Goal: Transaction & Acquisition: Purchase product/service

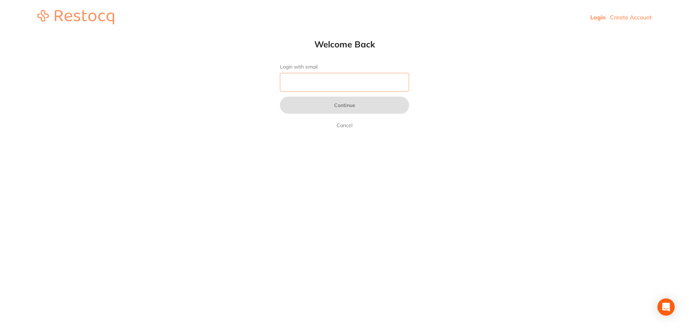
click at [326, 81] on input "Login with email" at bounding box center [344, 82] width 129 height 19
paste input "[EMAIL_ADDRESS][DOMAIN_NAME]"
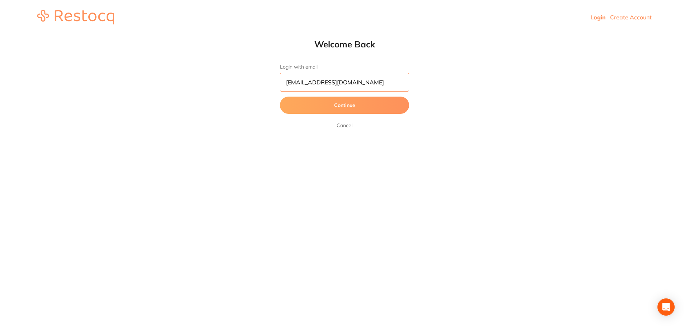
type input "[EMAIL_ADDRESS][DOMAIN_NAME]"
click at [321, 104] on button "Continue" at bounding box center [344, 105] width 129 height 17
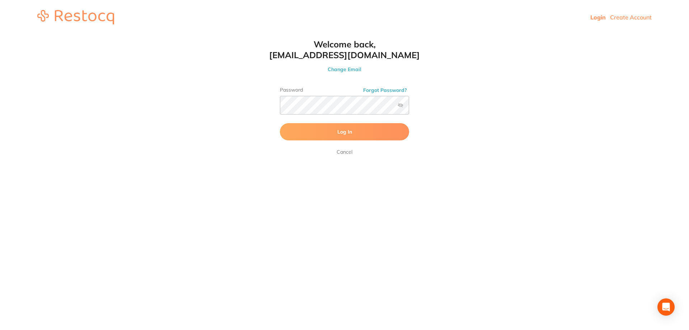
click at [353, 136] on button "Log In" at bounding box center [344, 131] width 129 height 17
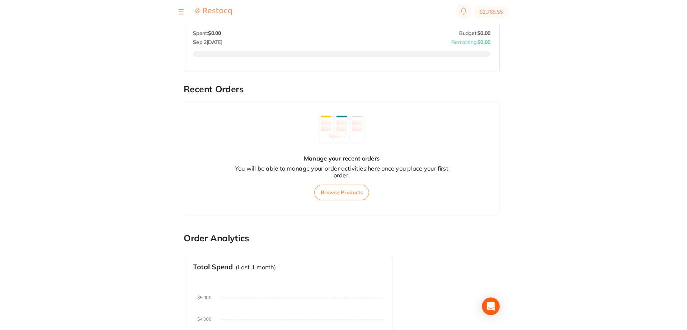
scroll to position [158, 0]
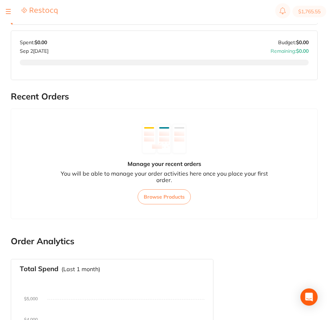
click at [9, 12] on div at bounding box center [8, 11] width 5 height 9
click at [7, 12] on div at bounding box center [8, 11] width 5 height 9
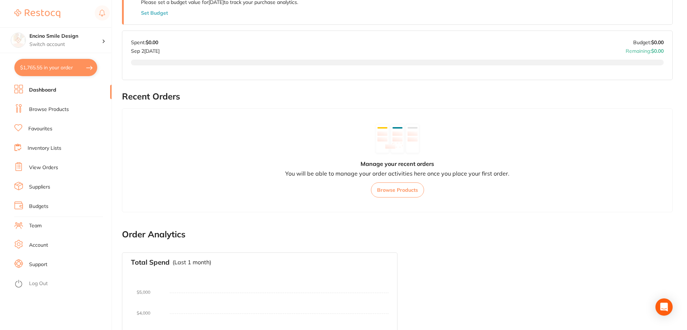
click at [45, 107] on link "Browse Products" at bounding box center [49, 109] width 40 height 7
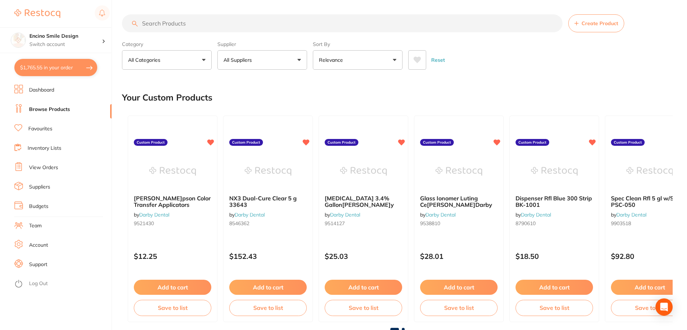
click at [262, 56] on button "All Suppliers" at bounding box center [263, 59] width 90 height 19
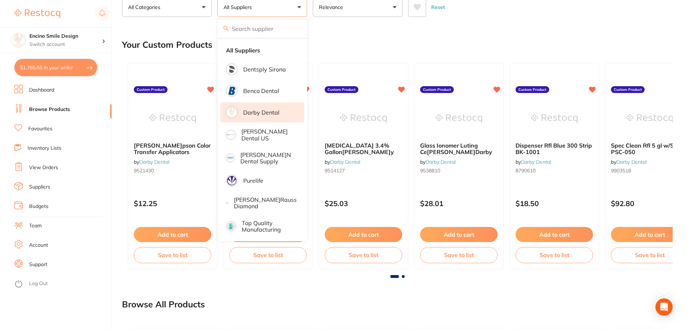
scroll to position [72, 0]
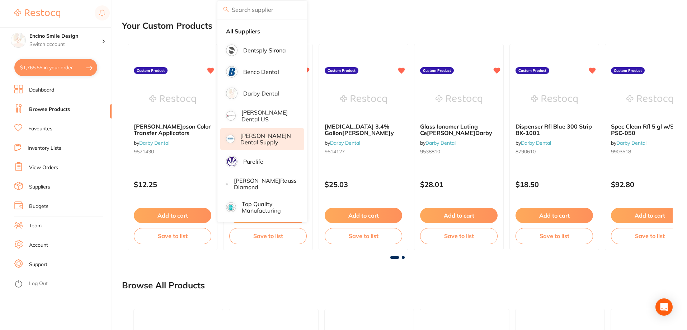
click at [272, 137] on p "[PERSON_NAME]n Dental Supply" at bounding box center [268, 138] width 54 height 13
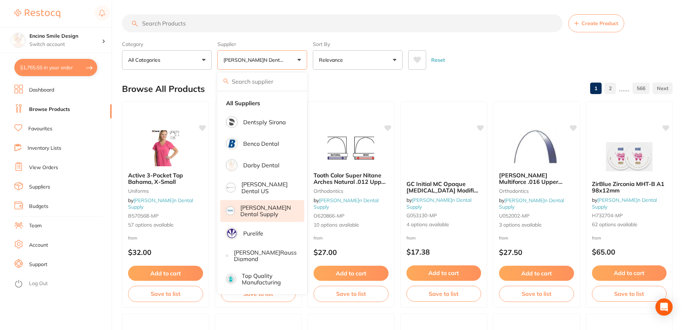
click at [43, 129] on link "Favourites" at bounding box center [40, 128] width 24 height 7
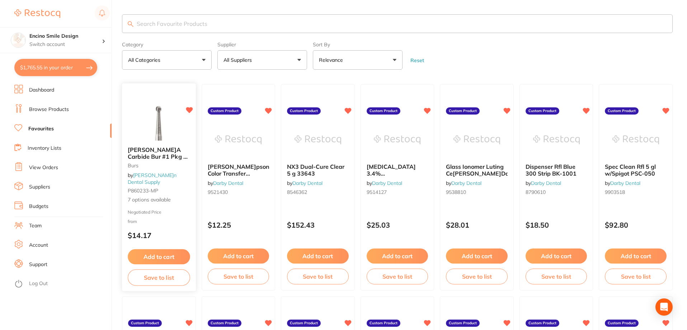
click at [163, 137] on img at bounding box center [158, 123] width 47 height 35
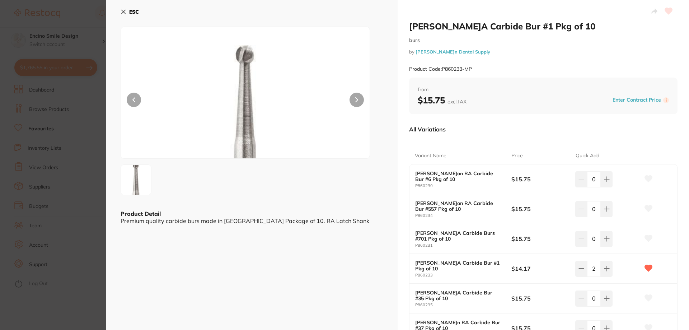
click at [124, 12] on icon at bounding box center [124, 12] width 4 height 4
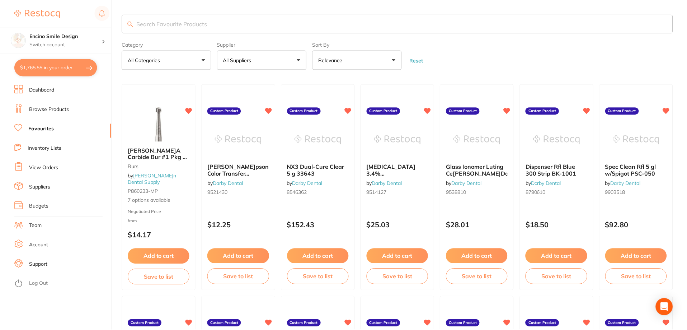
scroll to position [72, 0]
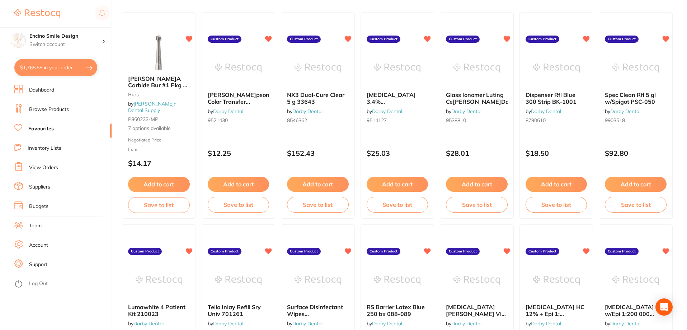
click at [41, 149] on link "Inventory Lists" at bounding box center [45, 148] width 34 height 7
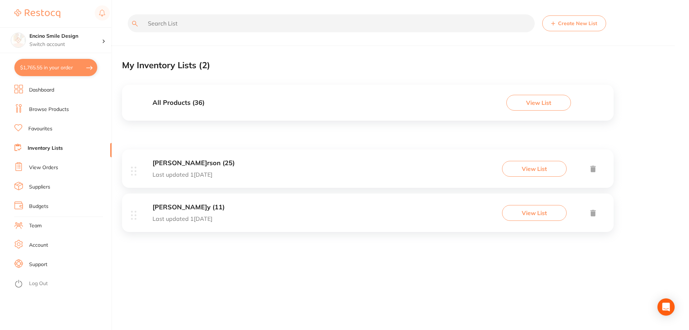
click at [174, 209] on h3 "[PERSON_NAME]y (11)" at bounding box center [189, 208] width 72 height 8
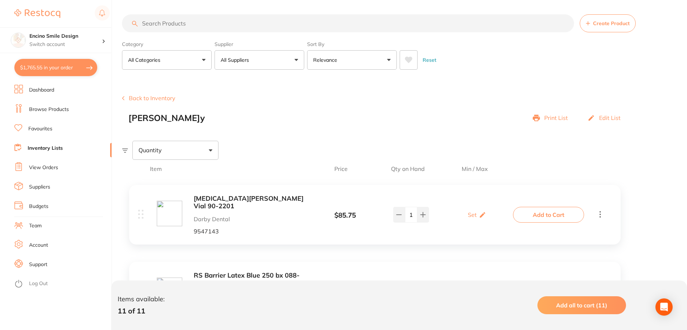
click at [34, 165] on link "View Orders" at bounding box center [43, 167] width 29 height 7
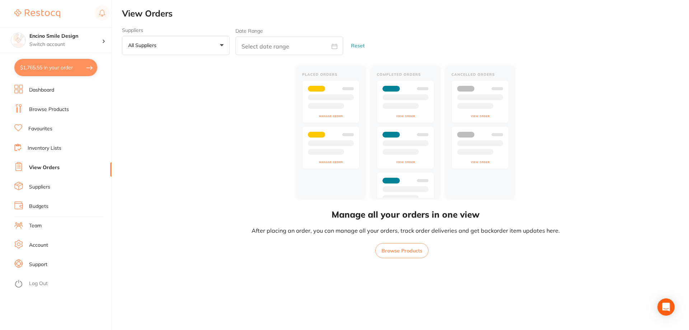
click at [33, 185] on link "Suppliers" at bounding box center [39, 186] width 21 height 7
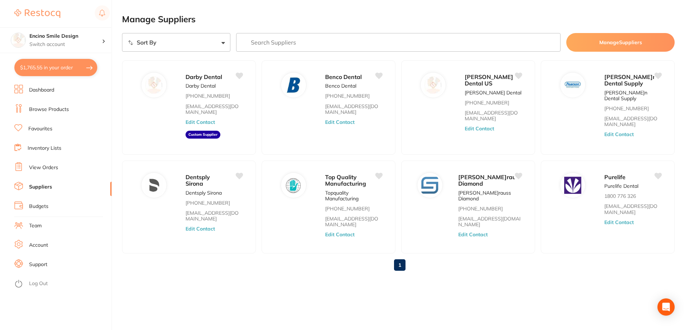
click at [586, 39] on button "Manage Suppliers" at bounding box center [620, 42] width 108 height 19
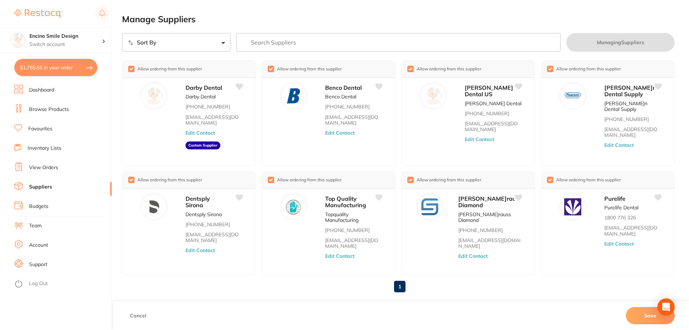
click at [639, 316] on button "Save" at bounding box center [650, 315] width 49 height 17
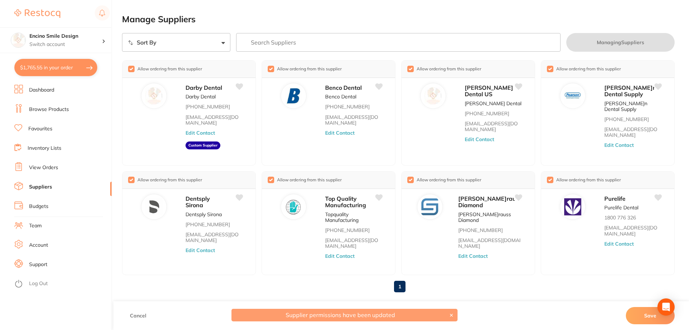
click at [654, 314] on button "Save" at bounding box center [650, 315] width 49 height 17
drag, startPoint x: 568, startPoint y: 284, endPoint x: 628, endPoint y: 300, distance: 62.3
click at [569, 286] on div "1" at bounding box center [398, 286] width 553 height 23
click at [652, 314] on button "Save" at bounding box center [650, 315] width 49 height 17
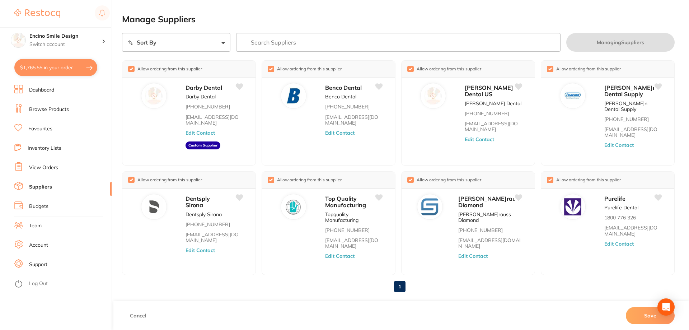
click at [308, 42] on input "search" at bounding box center [398, 42] width 325 height 19
click at [31, 265] on link "Support" at bounding box center [38, 264] width 18 height 7
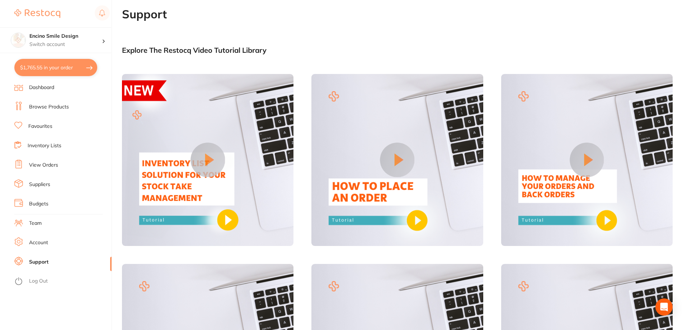
click at [48, 164] on link "View Orders" at bounding box center [43, 165] width 29 height 7
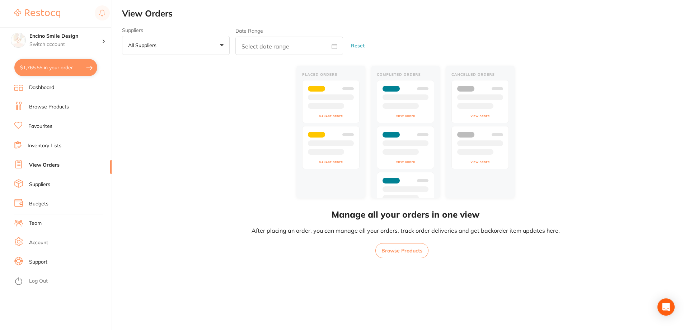
click at [59, 67] on button "$1,765.55 in your order" at bounding box center [55, 67] width 83 height 17
checkbox input "true"
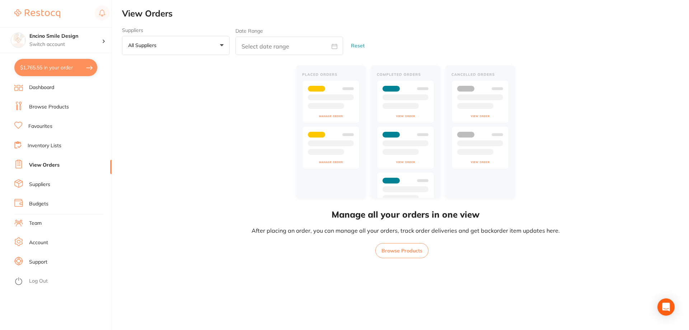
checkbox input "true"
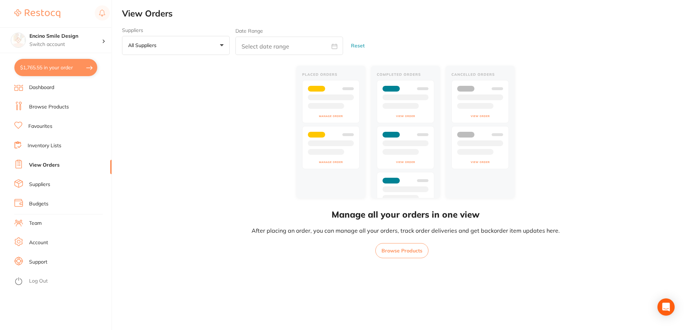
checkbox input "true"
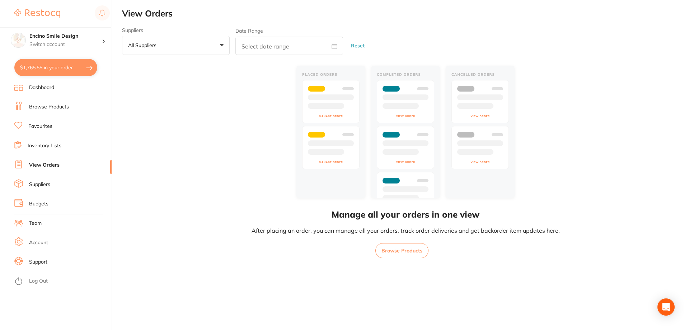
checkbox input "true"
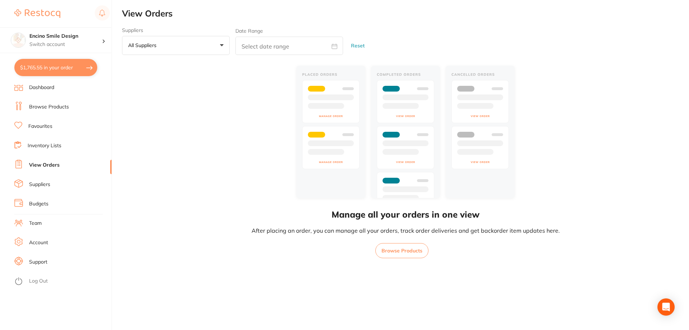
checkbox input "true"
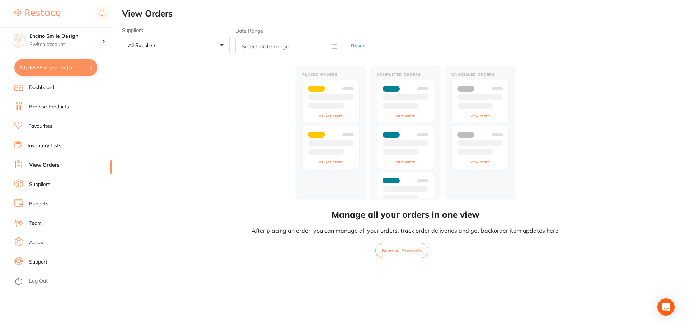
checkbox input "true"
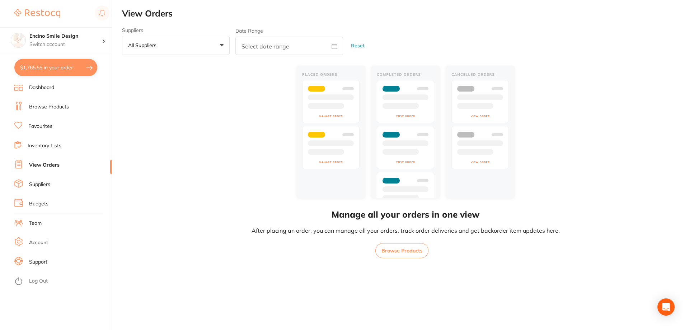
checkbox input "true"
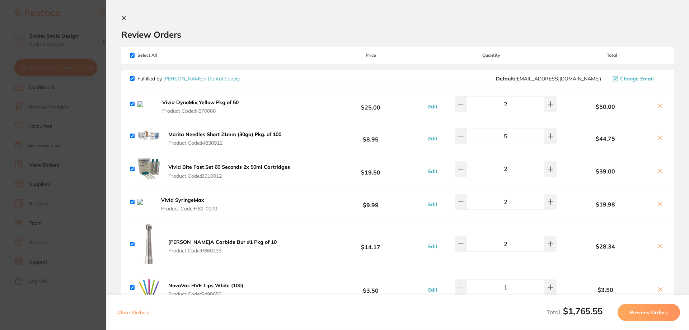
click at [124, 16] on icon at bounding box center [124, 18] width 6 height 6
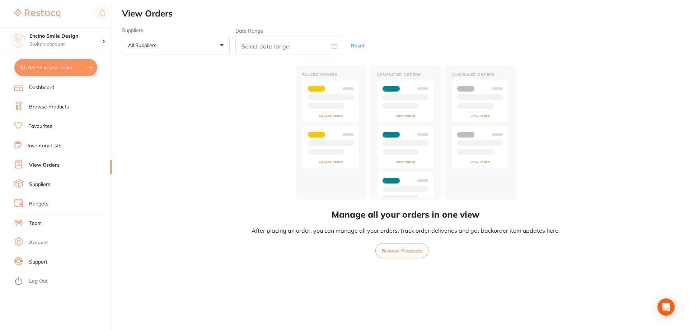
click at [53, 108] on link "Browse Products" at bounding box center [49, 106] width 40 height 7
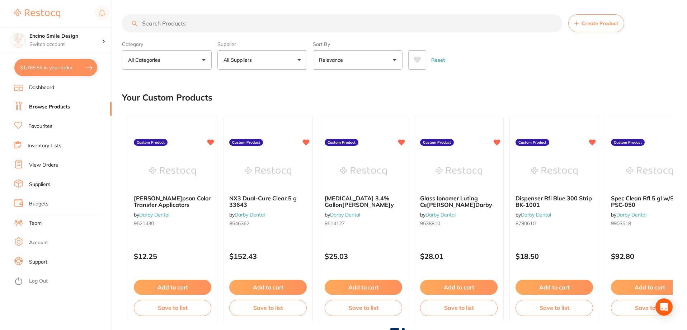
click at [203, 23] on input "search" at bounding box center [342, 23] width 441 height 18
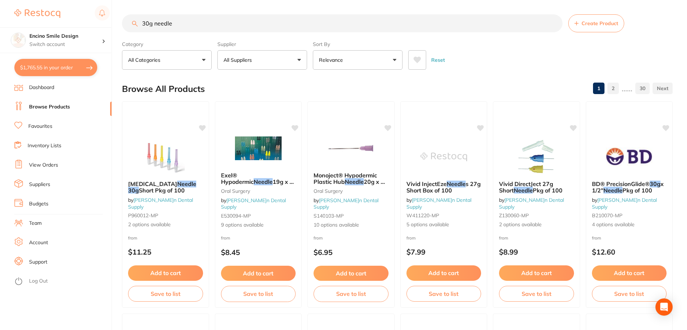
type input "30g needle"
click at [55, 67] on button "$1,765.55 in your order" at bounding box center [55, 67] width 83 height 17
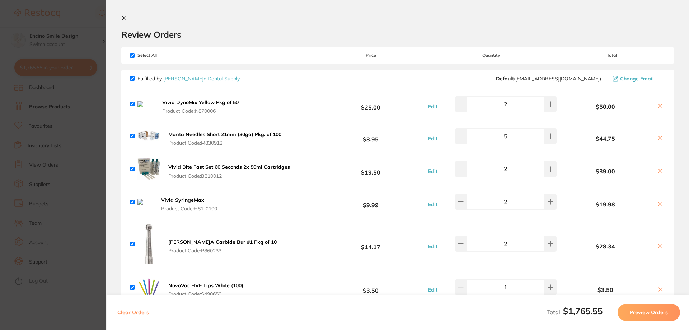
click at [200, 132] on b "Morita Needles Short 21mm (30ga) Pkg. of 100" at bounding box center [224, 134] width 113 height 6
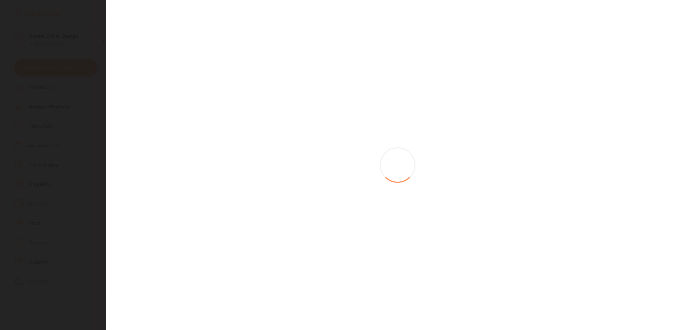
click at [200, 132] on section at bounding box center [344, 165] width 689 height 330
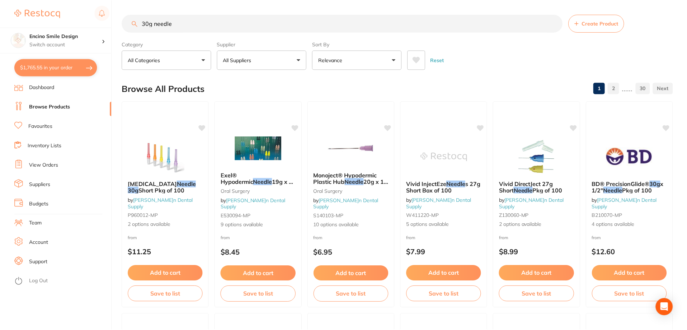
scroll to position [2, 0]
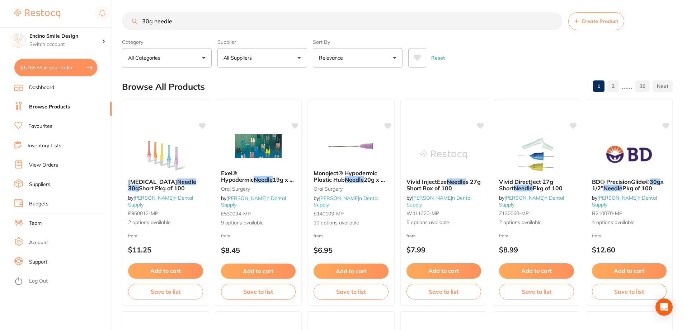
click at [49, 105] on link "Browse Products" at bounding box center [49, 106] width 41 height 7
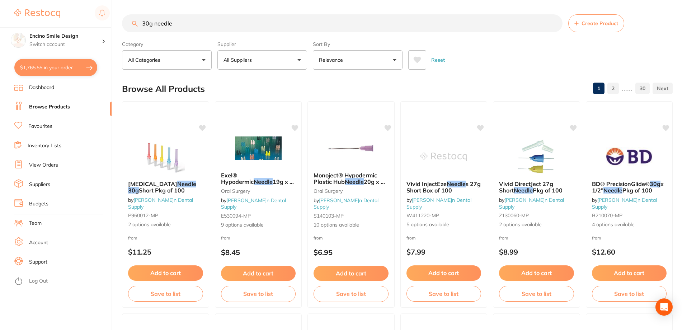
click at [44, 69] on button "$1,765.55 in your order" at bounding box center [55, 67] width 83 height 17
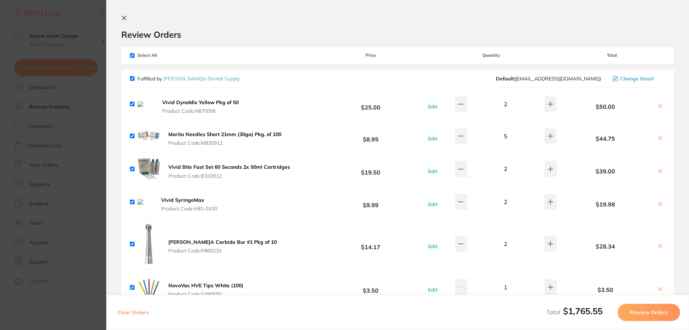
click at [199, 131] on b "Morita Needles Short 21mm (30ga) Pkg. of 100" at bounding box center [224, 134] width 113 height 6
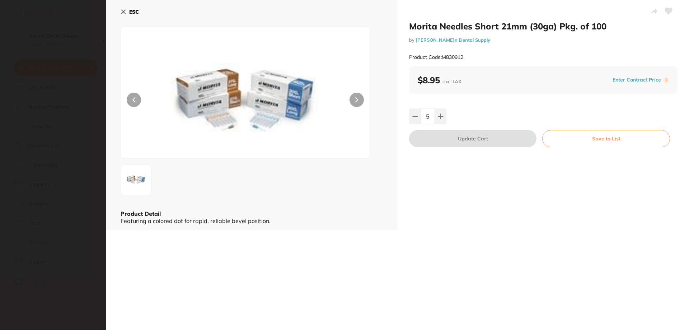
click at [123, 12] on icon at bounding box center [124, 12] width 4 height 4
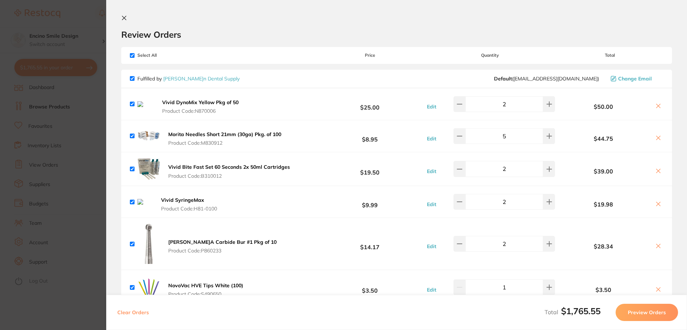
click at [130, 57] on input "checkbox" at bounding box center [132, 55] width 5 height 5
checkbox input "false"
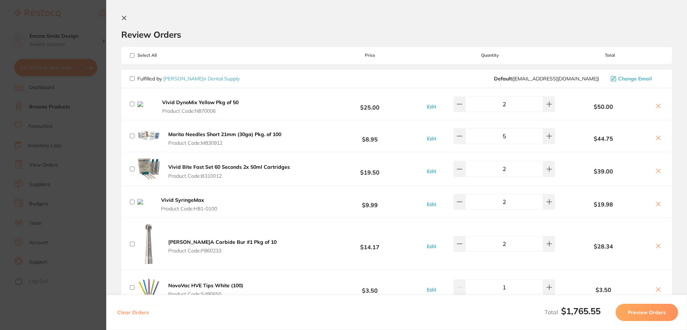
checkbox input "false"
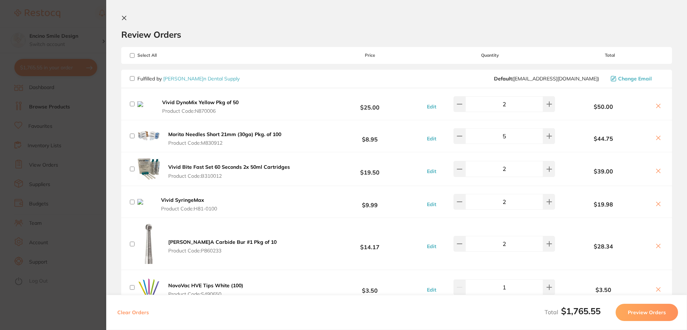
checkbox input "false"
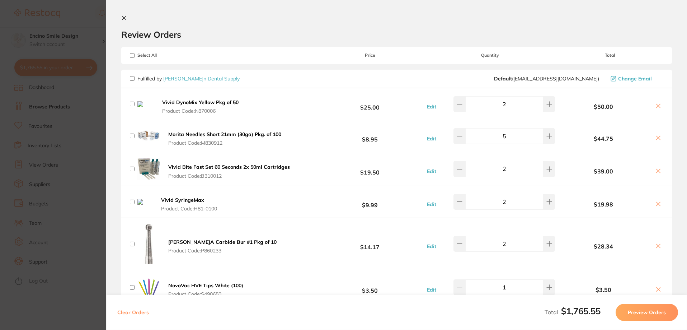
checkbox input "false"
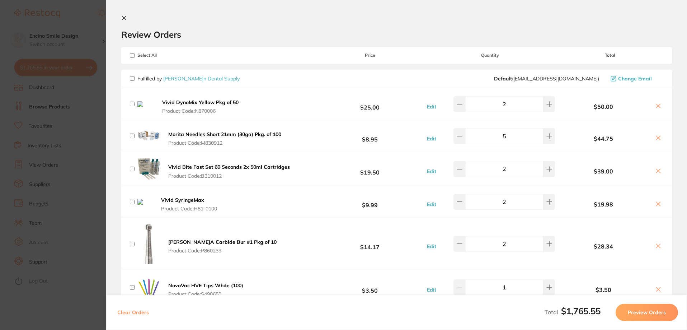
checkbox input "false"
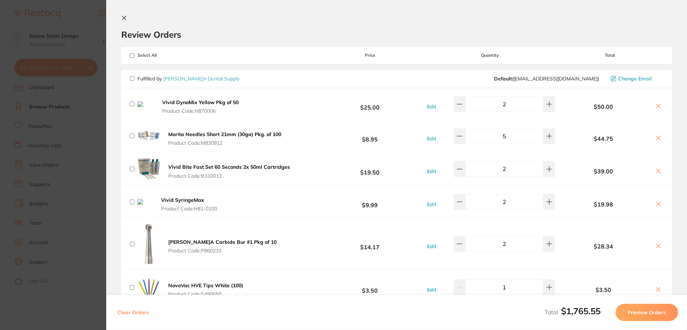
checkbox input "false"
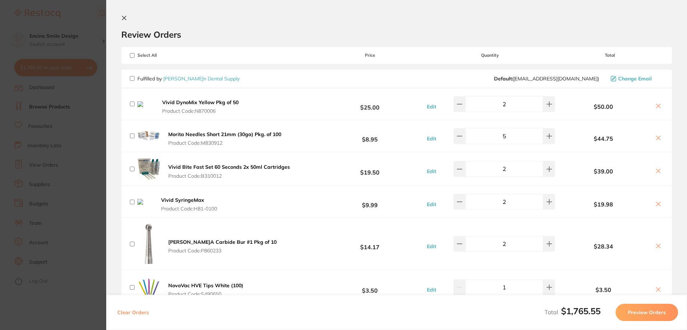
checkbox input "false"
click at [130, 57] on input "checkbox" at bounding box center [132, 55] width 5 height 5
checkbox input "true"
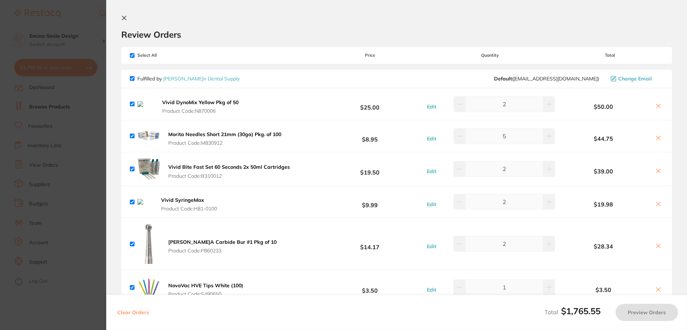
checkbox input "true"
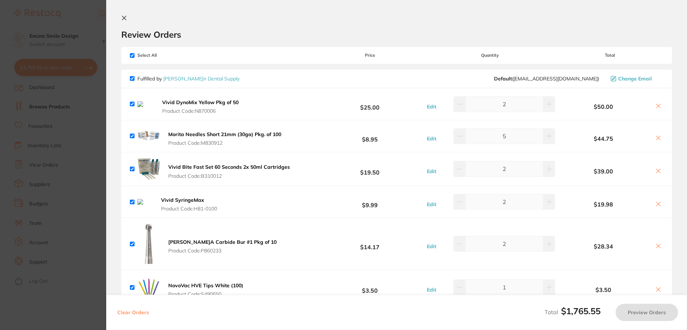
checkbox input "true"
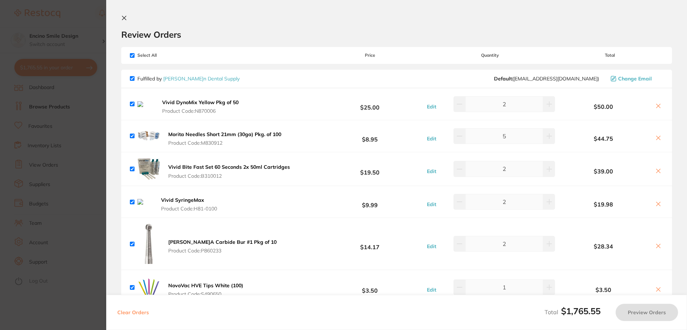
checkbox input "true"
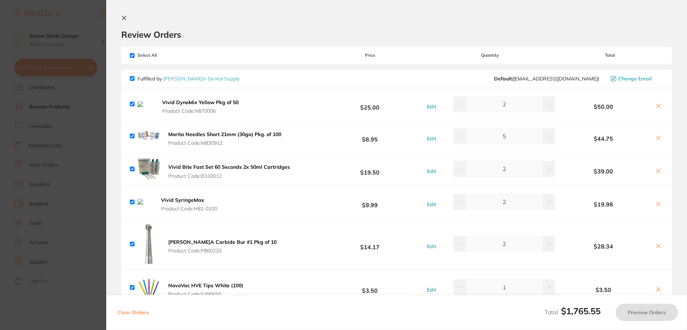
checkbox input "true"
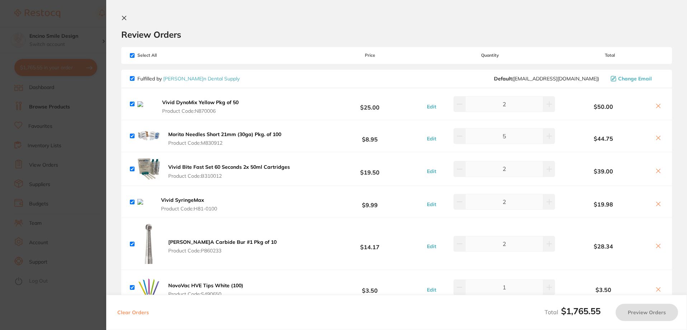
checkbox input "true"
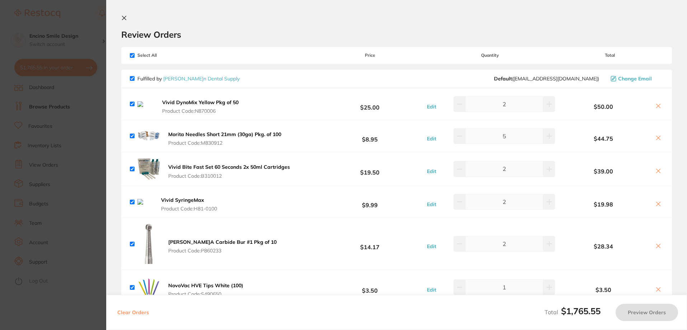
checkbox input "true"
click at [131, 313] on button "Clear Orders" at bounding box center [133, 312] width 36 height 17
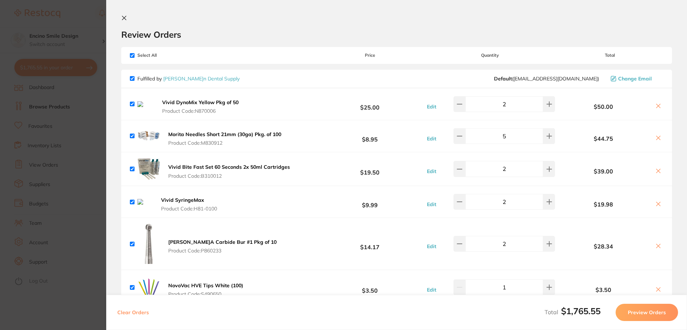
checkbox input "true"
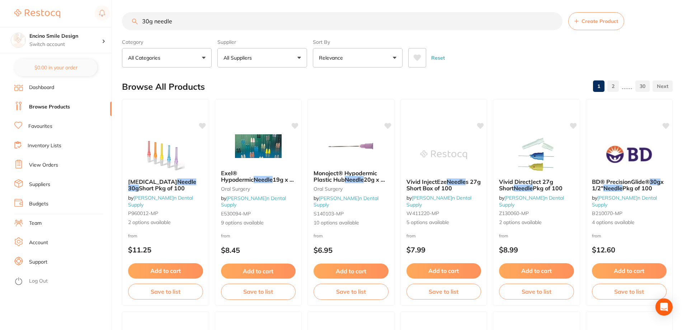
click at [53, 146] on link "Inventory Lists" at bounding box center [45, 145] width 34 height 7
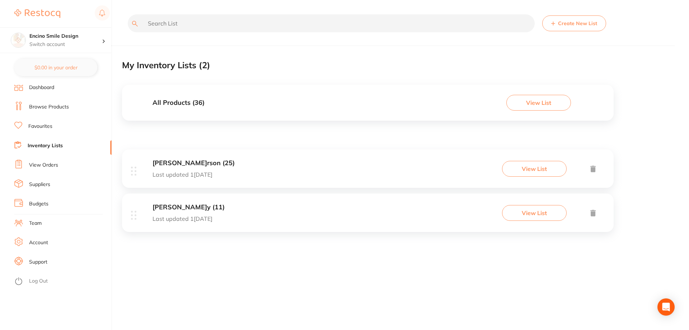
click at [523, 169] on button "View List" at bounding box center [534, 169] width 65 height 16
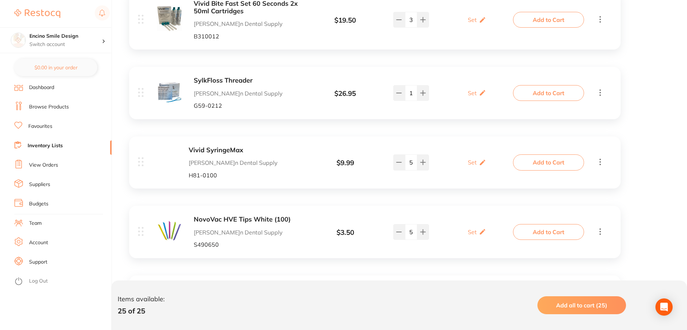
scroll to position [431, 0]
